Goal: Information Seeking & Learning: Check status

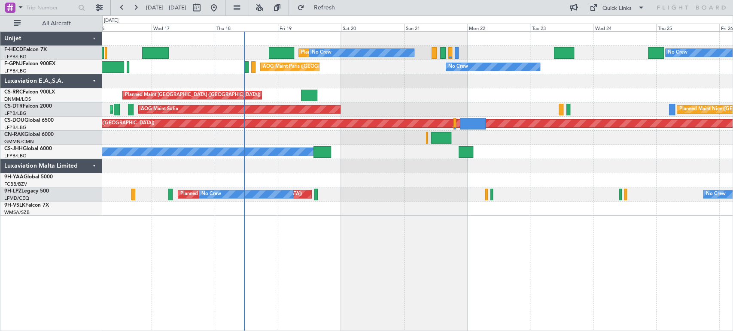
click at [323, 140] on div "Planned Maint [GEOGRAPHIC_DATA] ([GEOGRAPHIC_DATA]) No Crew No Crew No Crew No …" at bounding box center [417, 124] width 630 height 184
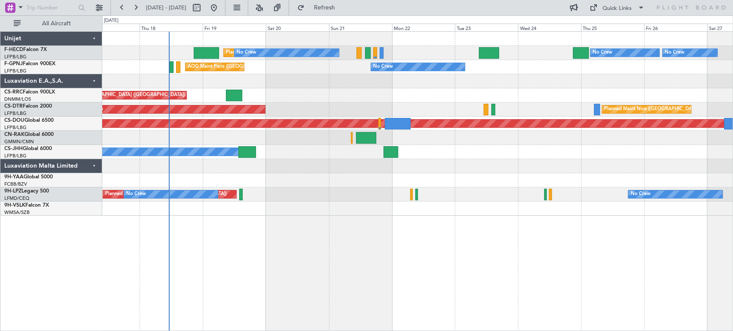
click at [312, 112] on div "Planned Maint [GEOGRAPHIC_DATA] ([GEOGRAPHIC_DATA]) No Crew No Crew No Crew No …" at bounding box center [417, 124] width 630 height 184
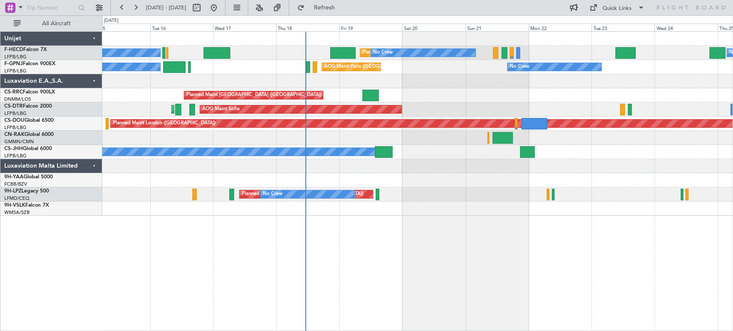
click at [357, 87] on div "No Crew Planned Maint [GEOGRAPHIC_DATA] ([GEOGRAPHIC_DATA]) No Crew No Crew No …" at bounding box center [417, 124] width 630 height 184
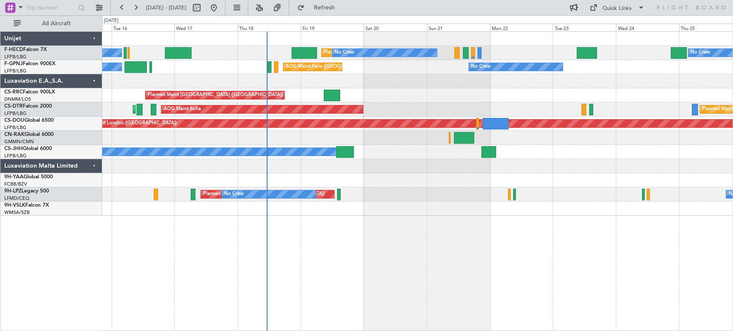
click at [265, 97] on div "No Crew Planned Maint [GEOGRAPHIC_DATA] ([GEOGRAPHIC_DATA]) No Crew No Crew No …" at bounding box center [417, 124] width 630 height 184
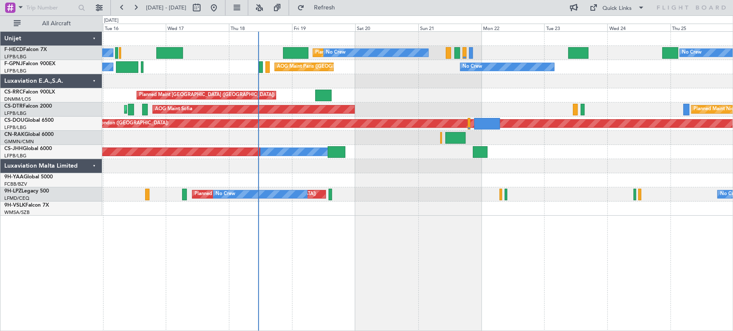
click at [491, 84] on div "No Crew Planned Maint [GEOGRAPHIC_DATA] ([GEOGRAPHIC_DATA]) No Crew No Crew No …" at bounding box center [417, 124] width 630 height 184
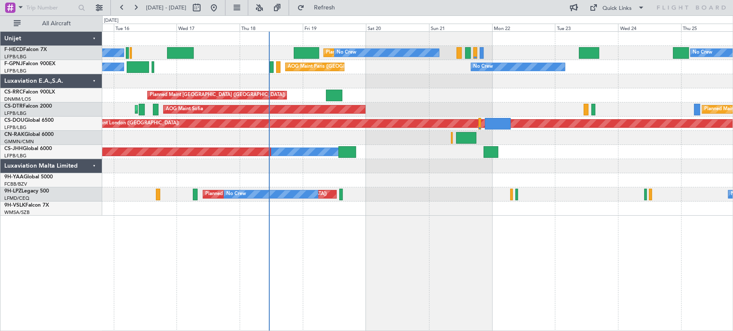
click at [359, 73] on div "AOG Maint Paris ([GEOGRAPHIC_DATA]) No Crew No Crew AOG Maint [GEOGRAPHIC_DATA]…" at bounding box center [417, 67] width 630 height 14
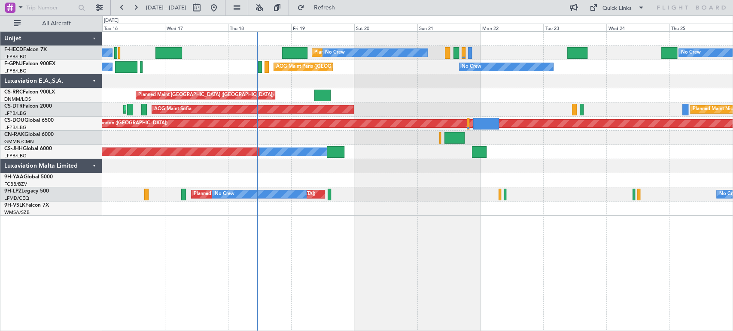
click at [315, 87] on div "No Crew Planned Maint [GEOGRAPHIC_DATA] ([GEOGRAPHIC_DATA]) No Crew No Crew No …" at bounding box center [417, 124] width 630 height 184
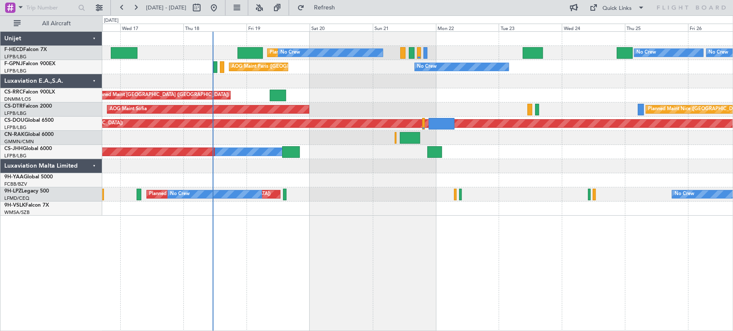
click at [270, 107] on div "AOG Maint Sofia [GEOGRAPHIC_DATA] ([GEOGRAPHIC_DATA]) Planned Maint Sofia" at bounding box center [417, 110] width 630 height 14
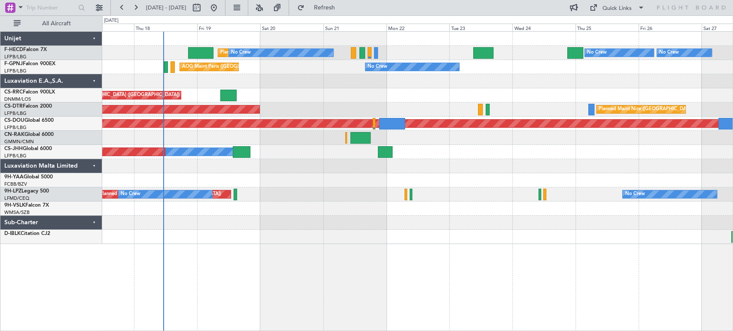
click at [350, 97] on div "Planned Maint [GEOGRAPHIC_DATA] ([GEOGRAPHIC_DATA])" at bounding box center [417, 95] width 630 height 14
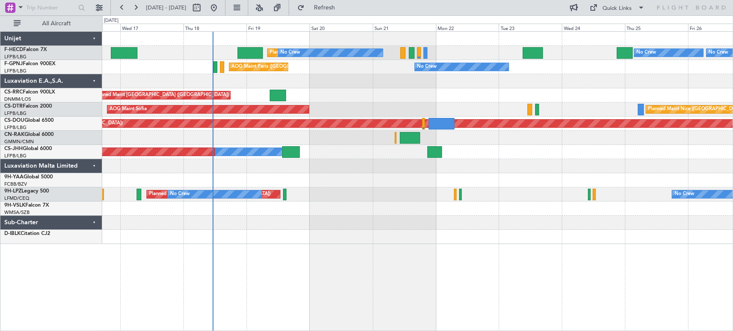
click at [387, 95] on div "Planned Maint [GEOGRAPHIC_DATA] ([GEOGRAPHIC_DATA])" at bounding box center [417, 95] width 630 height 14
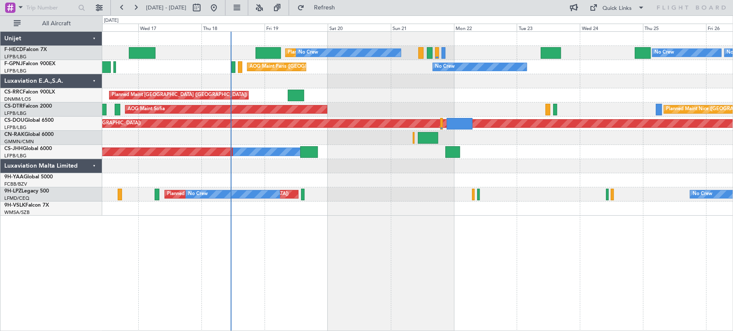
click at [337, 101] on div "Planned Maint [GEOGRAPHIC_DATA] ([GEOGRAPHIC_DATA])" at bounding box center [417, 95] width 630 height 14
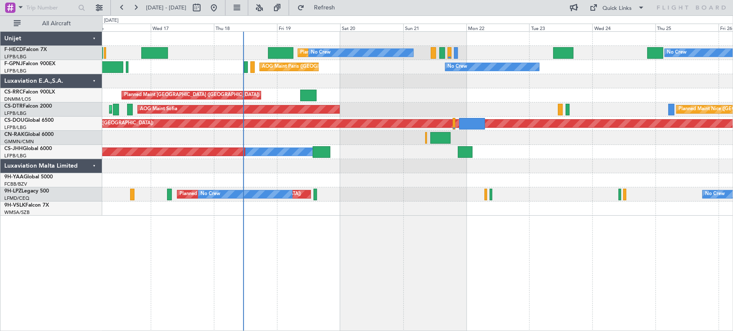
click at [352, 195] on div "Planned [GEOGRAPHIC_DATA] ([GEOGRAPHIC_DATA]) No Crew No Crew" at bounding box center [417, 195] width 630 height 14
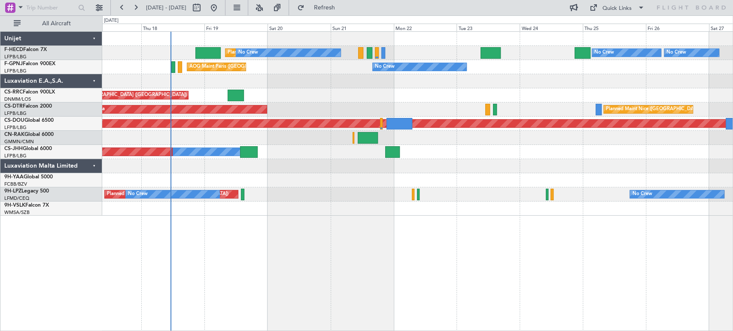
click at [218, 172] on div at bounding box center [417, 166] width 630 height 14
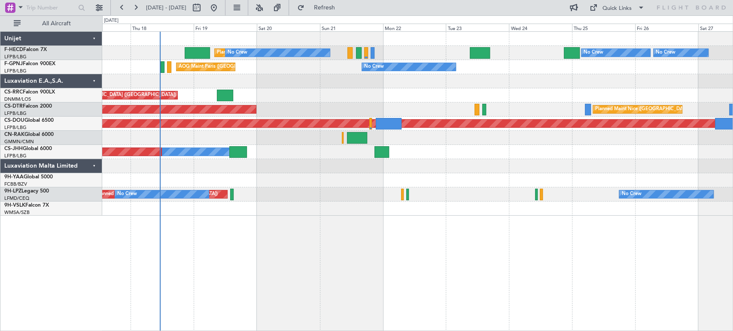
click at [194, 171] on div at bounding box center [417, 166] width 630 height 14
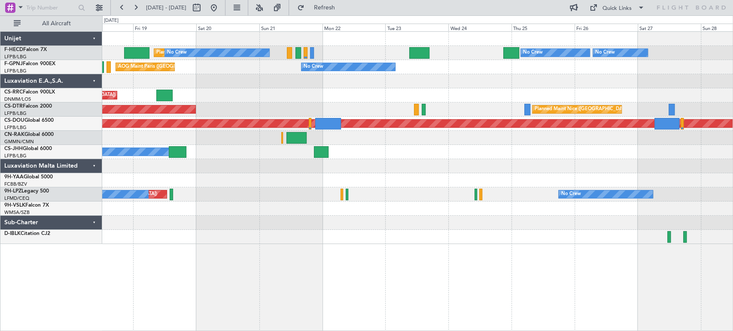
click at [191, 93] on div "Planned Maint [GEOGRAPHIC_DATA] ([GEOGRAPHIC_DATA])" at bounding box center [417, 95] width 630 height 14
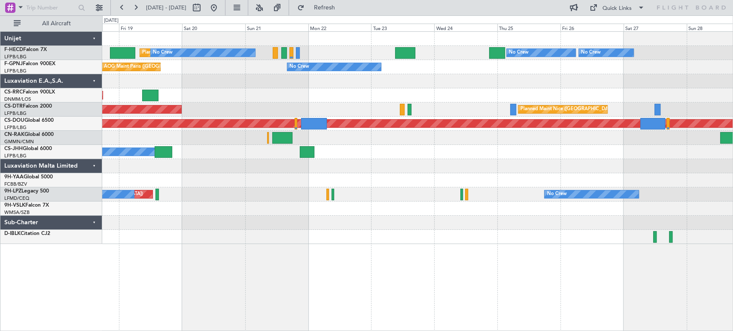
click at [149, 91] on div at bounding box center [150, 96] width 16 height 12
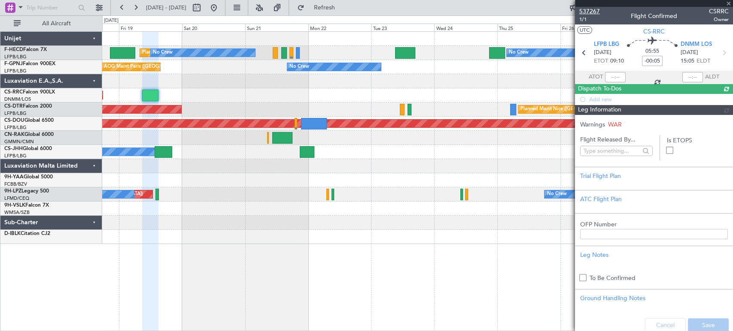
click at [582, 7] on span "537267" at bounding box center [589, 11] width 21 height 9
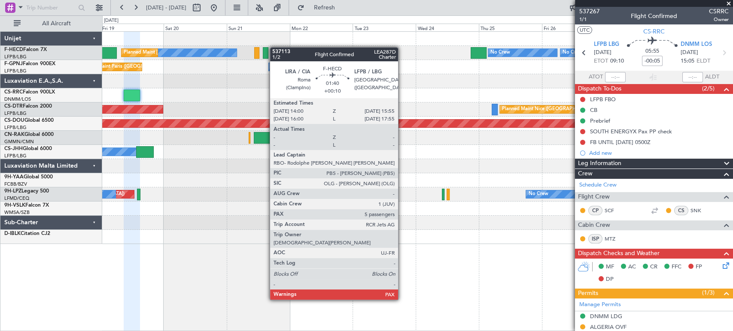
click at [193, 47] on div "No Crew No Crew No Crew Planned Maint [GEOGRAPHIC_DATA] ([GEOGRAPHIC_DATA]) No …" at bounding box center [417, 138] width 630 height 213
